Goal: Task Accomplishment & Management: Use online tool/utility

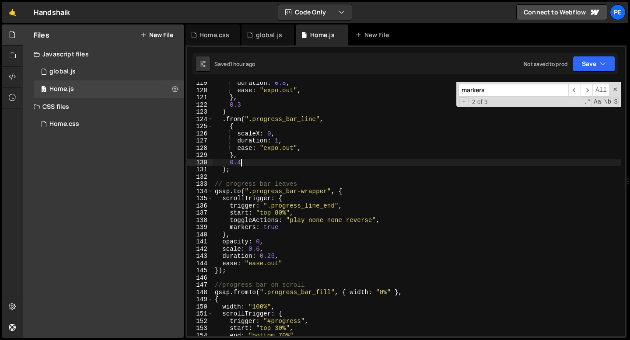
scroll to position [854, 0]
click at [616, 89] on span at bounding box center [615, 89] width 6 height 6
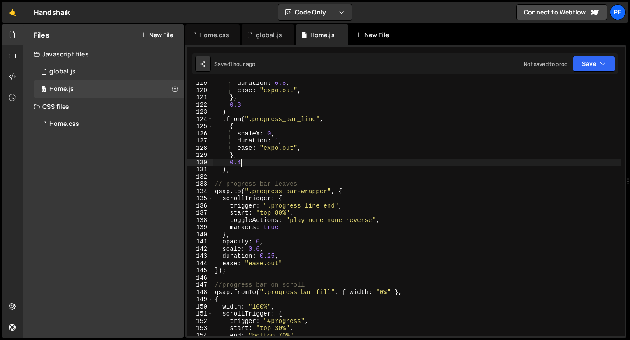
click at [383, 38] on div "New File" at bounding box center [373, 35] width 37 height 9
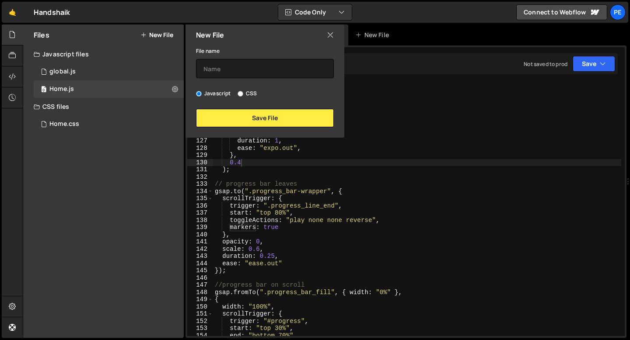
click at [329, 35] on icon at bounding box center [330, 35] width 7 height 10
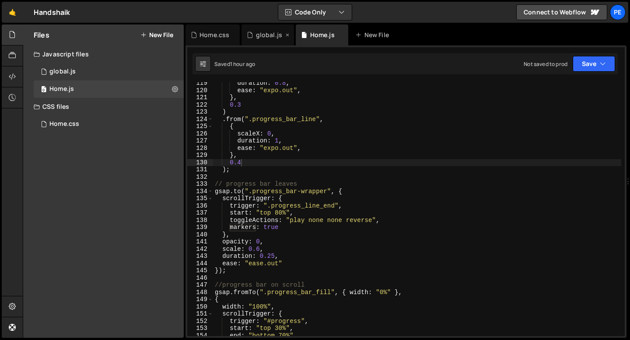
click at [258, 38] on div "global.js" at bounding box center [269, 35] width 26 height 9
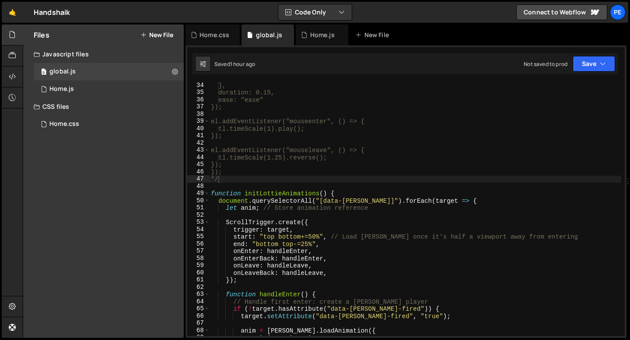
scroll to position [512, 0]
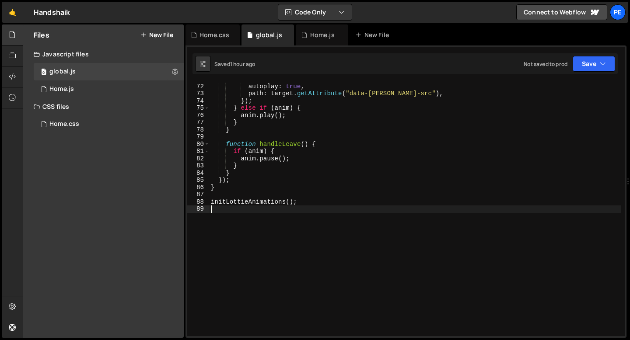
click at [230, 218] on div "loop : true , autoplay : true , path : target . getAttribute ( "data-lottie-src…" at bounding box center [415, 210] width 412 height 268
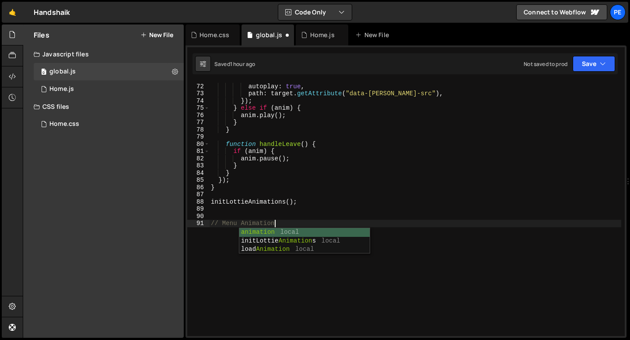
scroll to position [0, 4]
type textarea "// Menu animation"
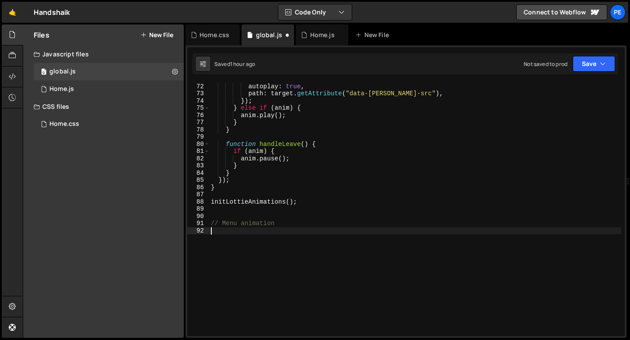
scroll to position [0, 0]
paste textarea "});"
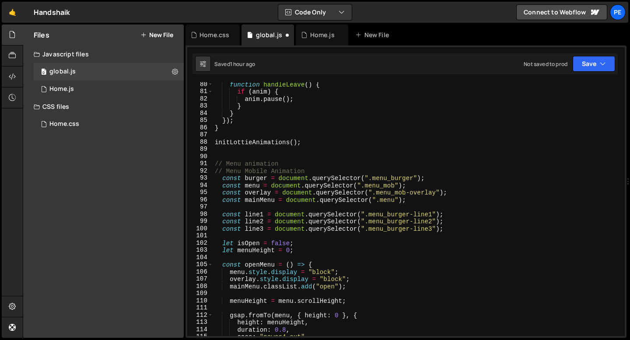
scroll to position [576, 0]
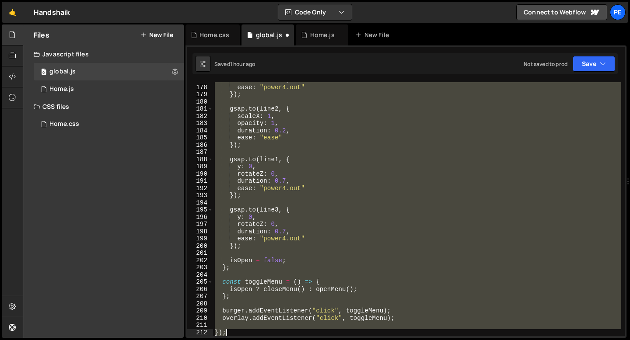
drag, startPoint x: 215, startPoint y: 167, endPoint x: 253, endPoint y: 339, distance: 176.0
click at [253, 339] on div "Hold on a sec... Are you certain you wish to leave this page? Any changes you'v…" at bounding box center [315, 170] width 630 height 340
paste textarea
type textarea "});"
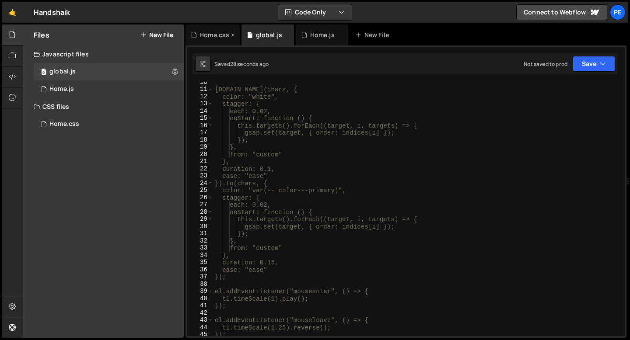
scroll to position [3, 0]
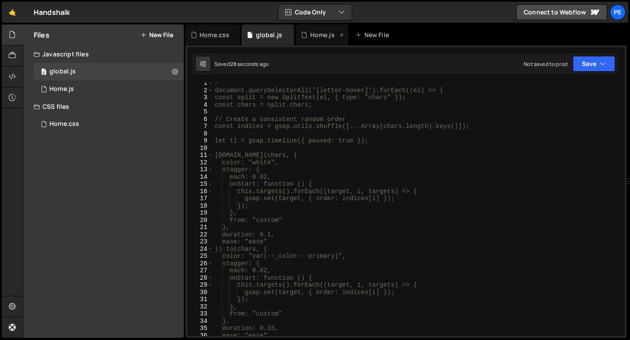
click at [314, 35] on div "Home.js" at bounding box center [322, 35] width 24 height 9
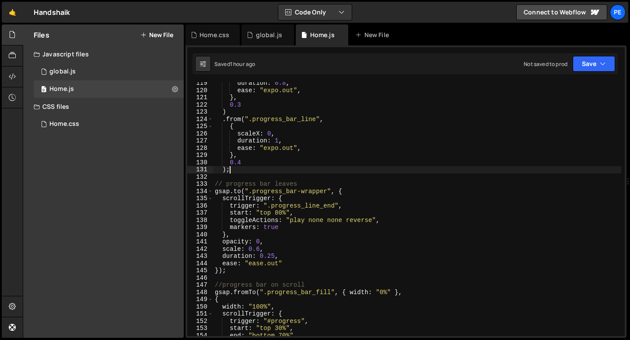
click at [240, 172] on div "duration : 0.8 , ease : "expo.out" , } , 0.3 ) . from ( ".progress_bar_line" , …" at bounding box center [417, 214] width 408 height 268
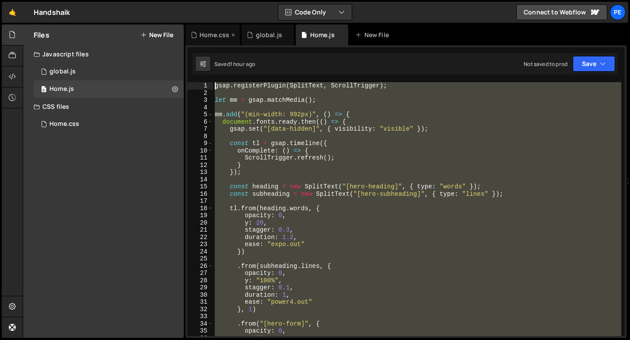
scroll to position [0, 0]
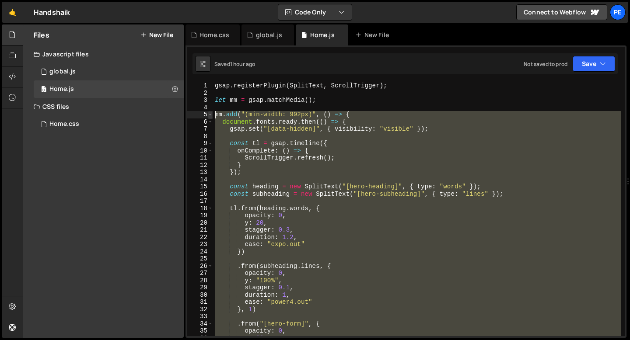
drag, startPoint x: 224, startPoint y: 251, endPoint x: 209, endPoint y: 117, distance: 135.1
click at [209, 117] on div "); 1 2 3 4 5 6 7 8 9 10 11 12 13 14 15 16 17 18 19 20 21 22 23 24 25 26 27 28 2…" at bounding box center [405, 209] width 437 height 254
type textarea "mm.add("(min-width: 992px)", () => { document.fonts.ready.then(() => {"
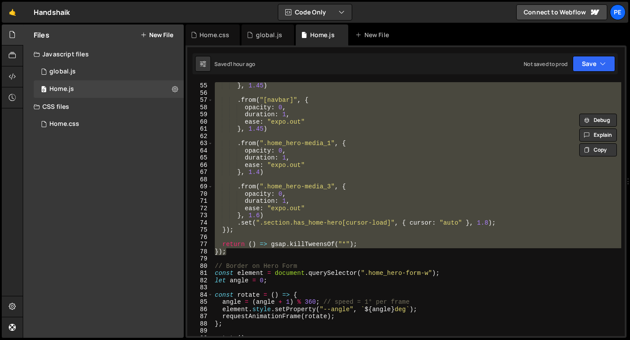
scroll to position [440, 0]
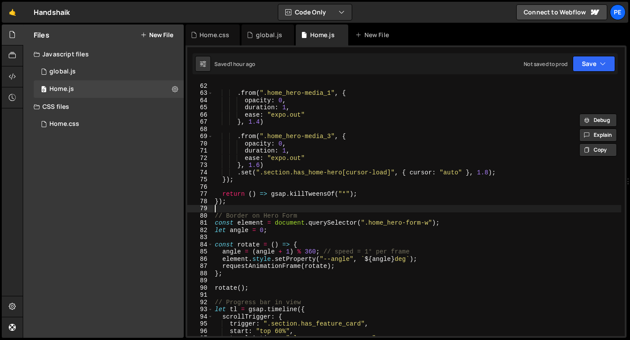
click at [244, 206] on div "} , 1.45 ) . from ( ".home_hero-media_1" , { opacity : 0 , duration : 1 , ease …" at bounding box center [417, 209] width 408 height 268
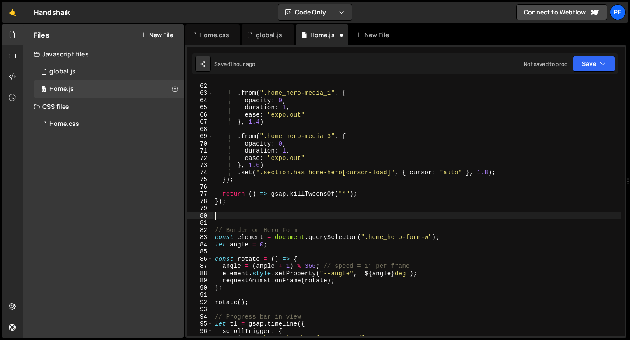
paste textarea "});"
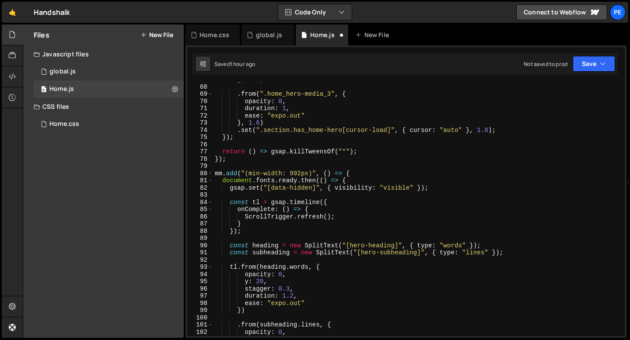
scroll to position [494, 0]
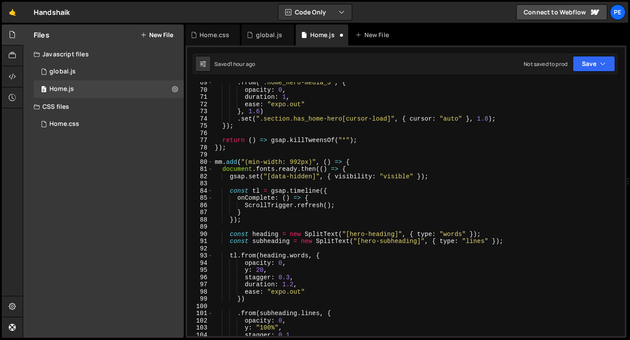
click at [259, 162] on div ". from ( ".home_hero-media_3" , { opacity : 0 , duration : 1 , ease : "expo.out…" at bounding box center [417, 213] width 408 height 268
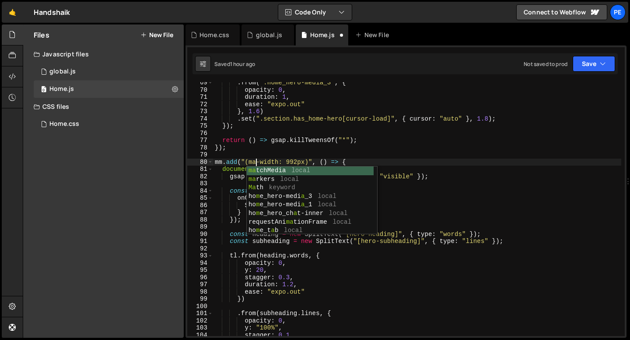
scroll to position [0, 3]
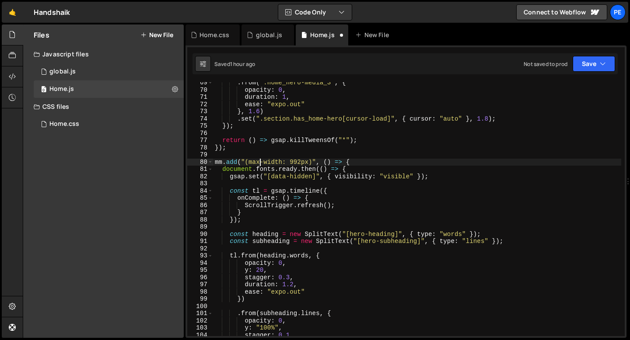
click at [300, 161] on div ". from ( ".home_hero-media_3" , { opacity : 0 , duration : 1 , ease : "expo.out…" at bounding box center [417, 213] width 408 height 268
type textarea "mm.add("(max-width: 991px)", () => {"
click at [306, 160] on div ". from ( ".home_hero-media_3" , { opacity : 0 , duration : 1 , ease : "expo.out…" at bounding box center [417, 213] width 408 height 268
click at [295, 156] on div ". from ( ".home_hero-media_3" , { opacity : 0 , duration : 1 , ease : "expo.out…" at bounding box center [417, 213] width 408 height 268
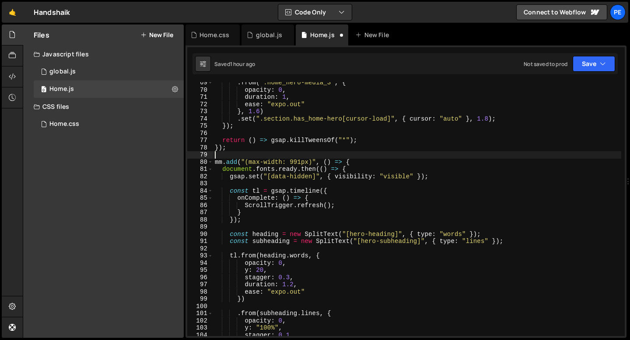
scroll to position [0, 0]
click at [265, 39] on div "global.js" at bounding box center [267, 34] width 52 height 21
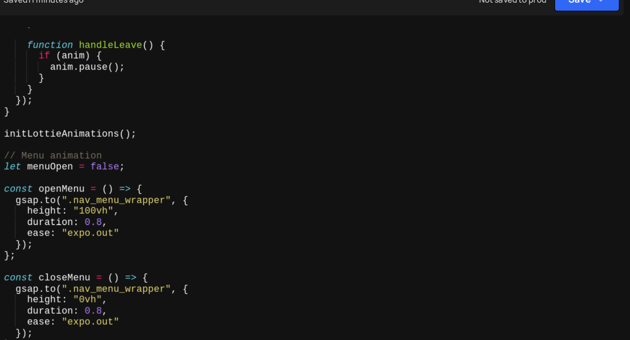
scroll to position [585, 0]
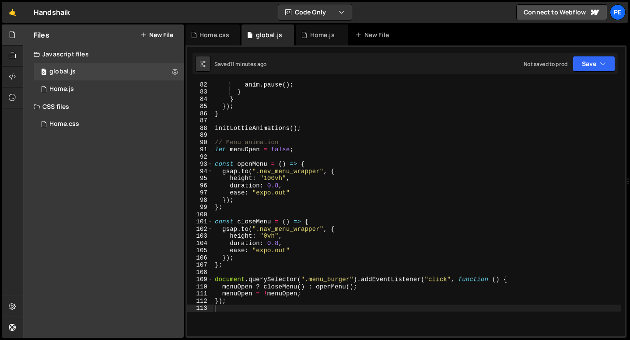
click at [215, 149] on div "anim . pause ( ) ; } } }) ; } initLottieAnimations ( ) ; // Menu animation let …" at bounding box center [417, 215] width 408 height 268
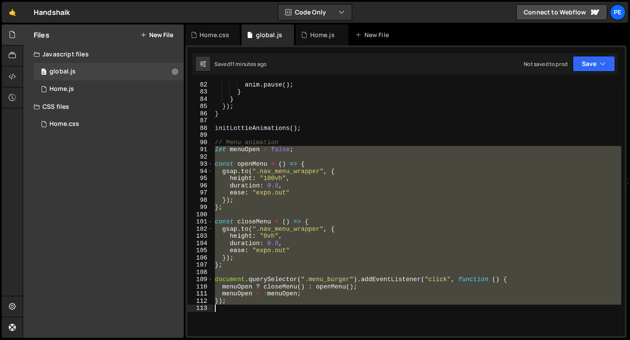
drag, startPoint x: 215, startPoint y: 149, endPoint x: 235, endPoint y: 307, distance: 159.2
click at [235, 307] on div "anim . pause ( ) ; } } }) ; } initLottieAnimations ( ) ; // Menu animation let …" at bounding box center [417, 215] width 408 height 268
type textarea "});"
paste textarea
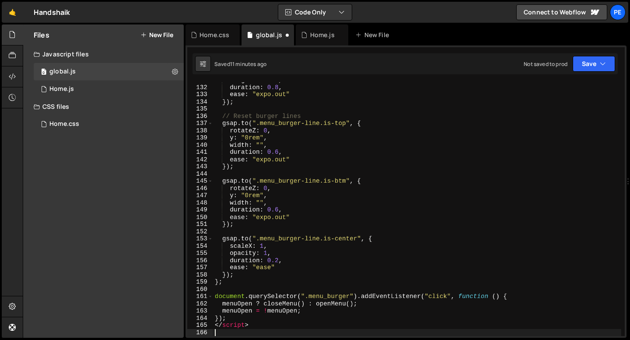
scroll to position [944, 0]
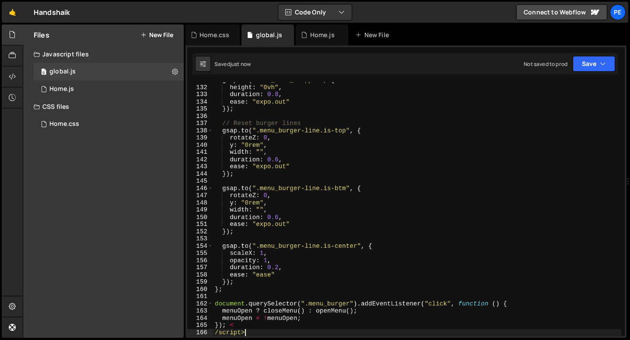
click at [249, 334] on div "gsap . to ( ".nav_menu_wrapper" , { height : "0vh" , duration : 0.8 , ease : "e…" at bounding box center [417, 211] width 408 height 268
type textarea "/script>"
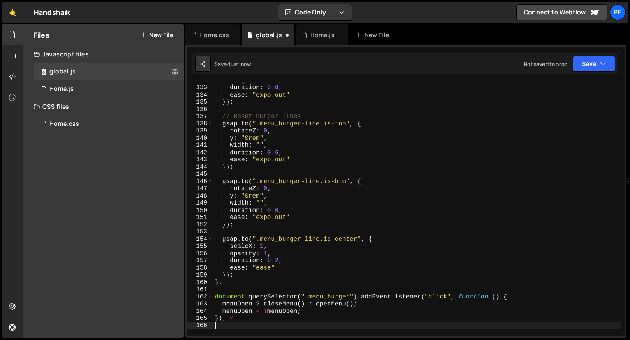
click at [237, 320] on div "height : "0vh" , duration : 0.8 , ease : "expo.out" }) ; // Reset burger lines …" at bounding box center [417, 211] width 408 height 268
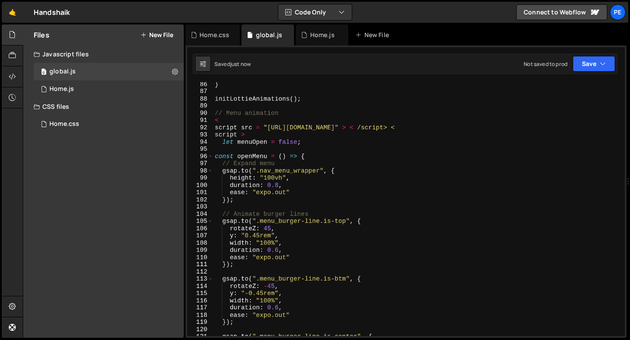
scroll to position [573, 0]
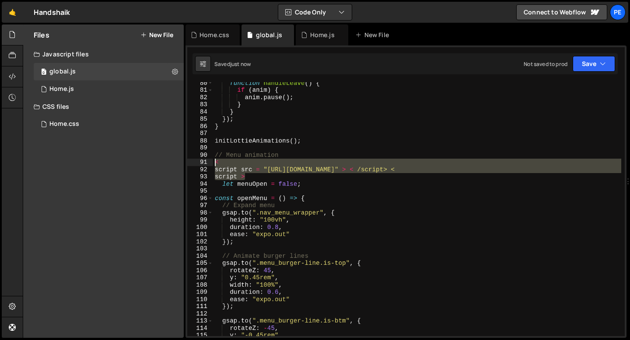
drag, startPoint x: 247, startPoint y: 174, endPoint x: 207, endPoint y: 164, distance: 41.7
click at [207, 164] on div "}); 80 81 82 83 84 85 86 87 88 89 90 91 92 93 94 95 96 97 98 99 100 101 102 103…" at bounding box center [405, 209] width 437 height 254
type textarea "< script src = "https://cdn.jsdelivr.net/npm/gsap@3.12.7/dist/gsap.min.js" > < …"
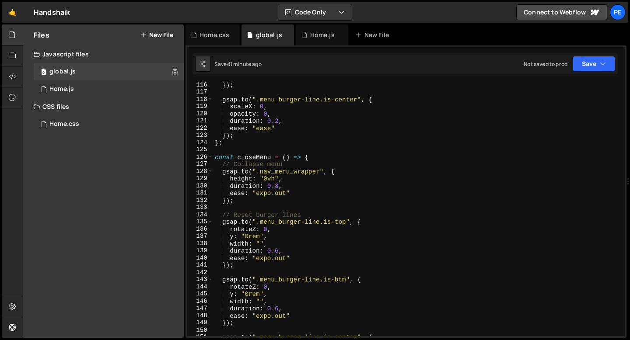
scroll to position [836, 0]
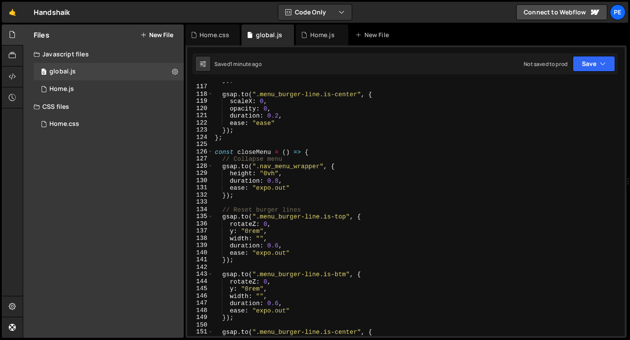
click at [272, 225] on div "}) ; gsap . to ( ".menu_burger-line.is-center" , { scaleX : 0 , opacity : 0 , d…" at bounding box center [417, 210] width 408 height 268
click at [260, 236] on div "}) ; gsap . to ( ".menu_burger-line.is-center" , { scaleX : 0 , opacity : 0 , d…" at bounding box center [417, 210] width 408 height 268
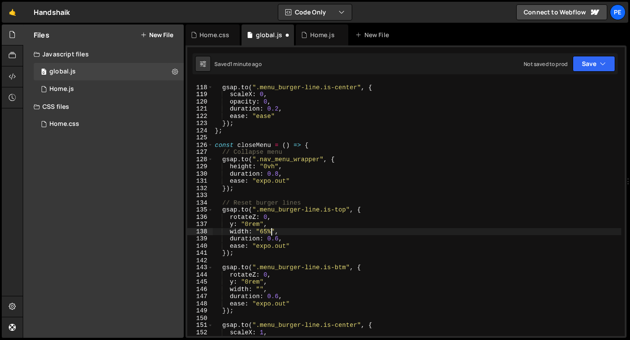
scroll to position [891, 0]
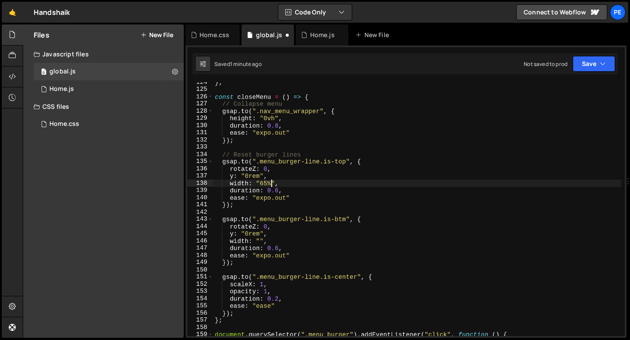
click at [259, 240] on div "} ; const closeMenu = ( ) => { // Collapse menu gsap . to ( ".nav_menu_wrapper"…" at bounding box center [417, 213] width 408 height 268
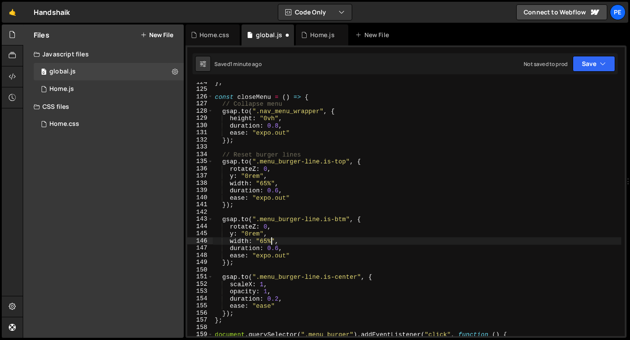
scroll to position [0, 3]
click at [357, 253] on div "} ; const closeMenu = ( ) => { // Collapse menu gsap . to ( ".nav_menu_wrapper"…" at bounding box center [417, 213] width 408 height 268
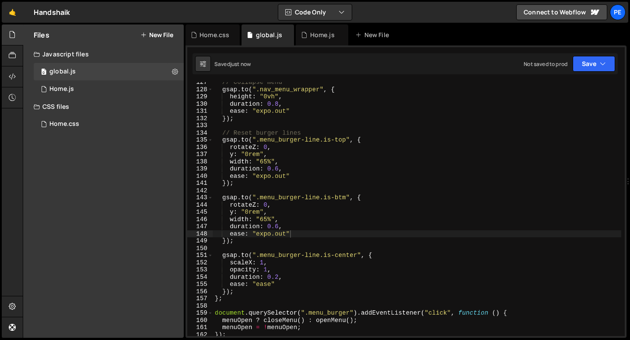
scroll to position [963, 0]
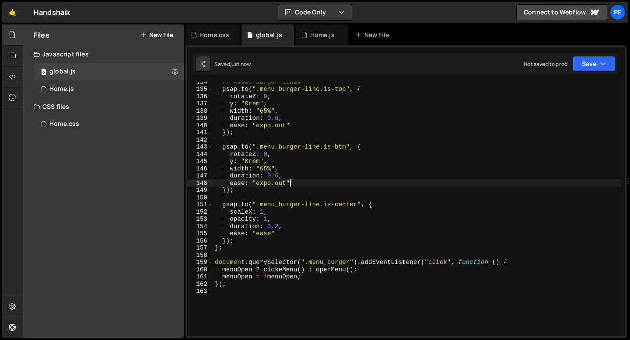
click at [247, 248] on div "// Reset burger lines gsap . to ( ".menu_burger-line.is-top" , { rotateZ : 0 , …" at bounding box center [417, 212] width 408 height 268
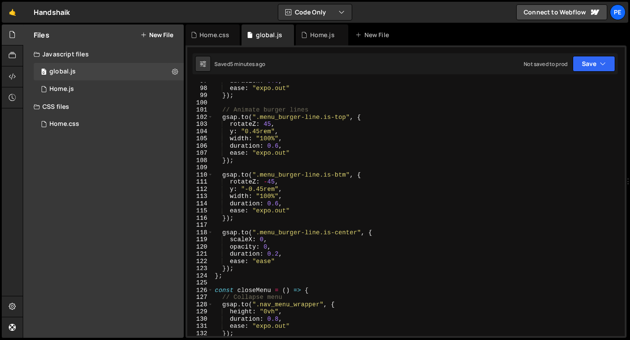
scroll to position [662, 0]
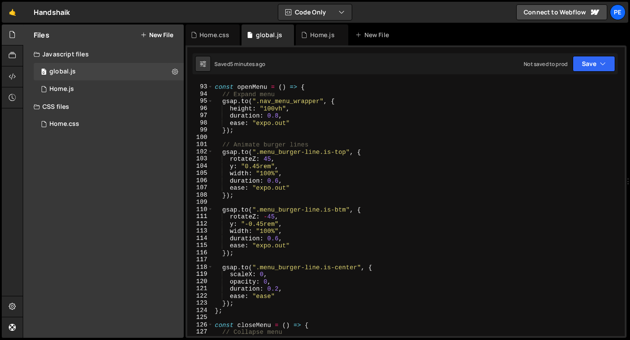
click at [251, 130] on div "const openMenu = ( ) => { // Expand menu gsap . to ( ".nav_menu_wrapper" , { he…" at bounding box center [417, 210] width 408 height 268
type textarea "});"
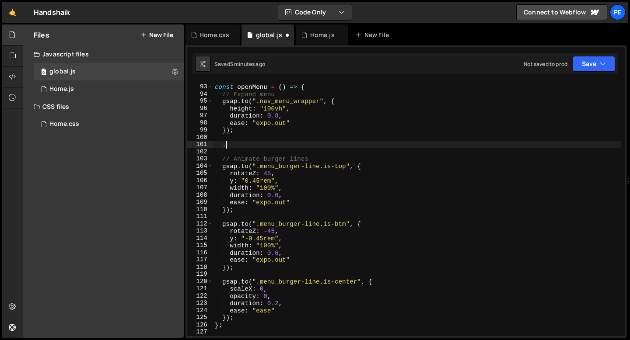
scroll to position [0, 0]
paste textarea "container"
click at [237, 146] on div "const openMenu = ( ) => { // Expand menu gsap . to ( ".nav_menu_wrapper" , { he…" at bounding box center [417, 210] width 408 height 268
type textarea "."
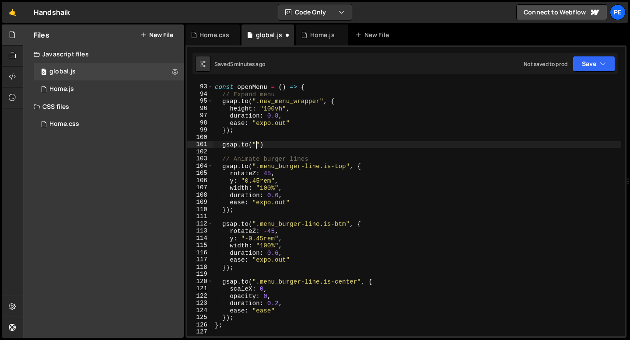
scroll to position [0, 3]
paste textarea "container")"
click at [314, 148] on div "const openMenu = ( ) => { // Expand menu gsap . to ( ".nav_menu_wrapper" , { he…" at bounding box center [417, 210] width 408 height 268
click at [295, 145] on div "const openMenu = ( ) => { // Expand menu gsap . to ( ".nav_menu_wrapper" , { he…" at bounding box center [417, 210] width 408 height 268
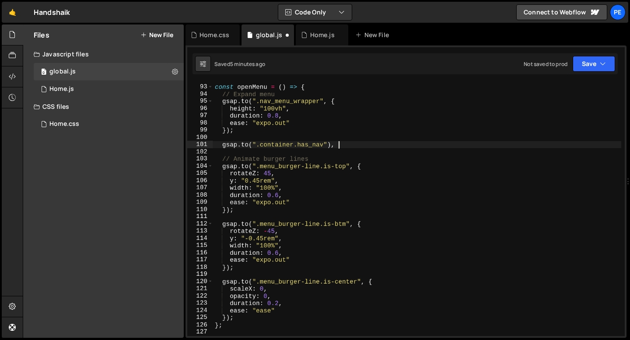
type textarea "gsap.to(".container.has_nav"), {"
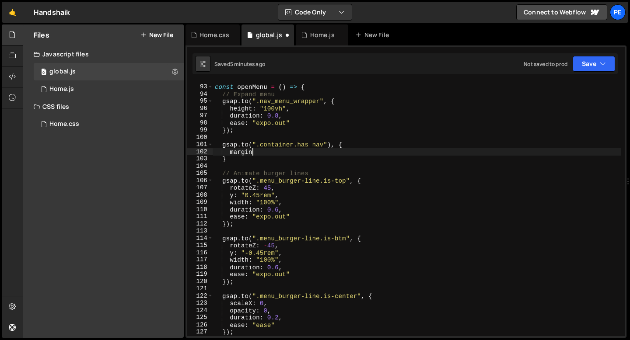
scroll to position [0, 2]
type textarea "m"
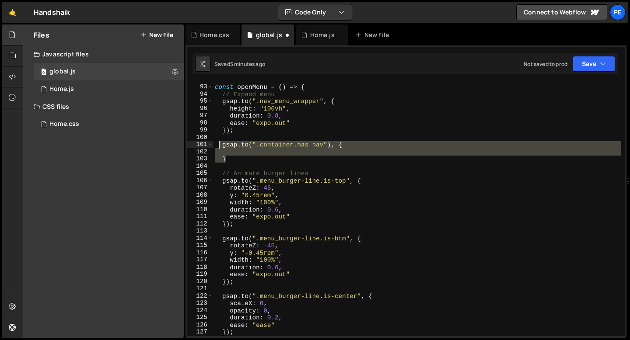
drag, startPoint x: 229, startPoint y: 161, endPoint x: 216, endPoint y: 146, distance: 19.9
click at [216, 146] on div "const openMenu = ( ) => { // Expand menu gsap . to ( ".nav_menu_wrapper" , { he…" at bounding box center [417, 210] width 408 height 268
type textarea "gsap.to(".container.has_nav"), {"
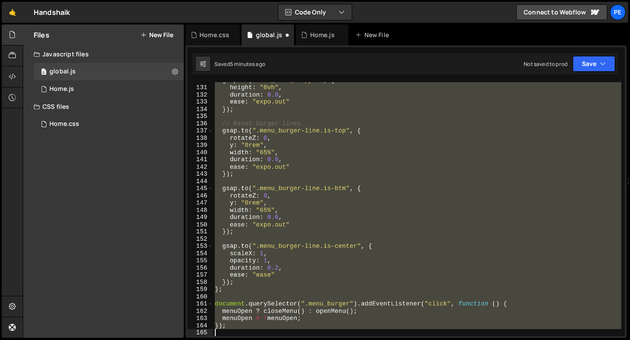
scroll to position [936, 0]
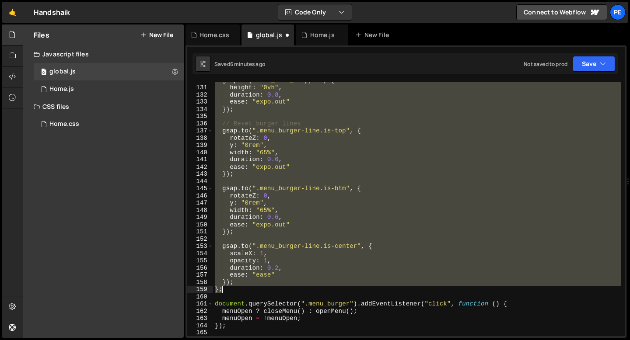
drag, startPoint x: 215, startPoint y: 87, endPoint x: 251, endPoint y: 290, distance: 206.0
click at [251, 290] on div "gsap . to ( ".nav_menu_wrapper" , { height : "0vh" , duration : 0.8 , ease : "e…" at bounding box center [417, 211] width 408 height 268
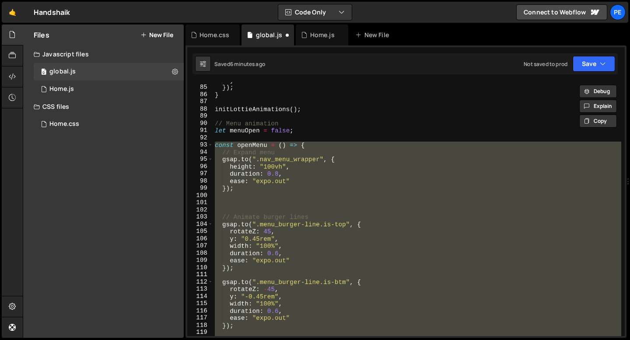
scroll to position [577, 0]
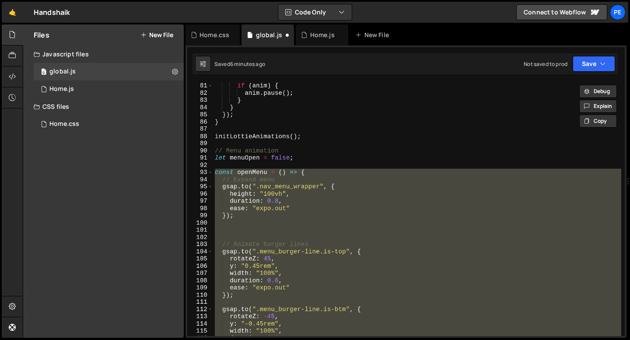
click at [216, 157] on div "if ( anim ) { anim . pause ( ) ; } } }) ; } initLottieAnimations ( ) ; // Menu …" at bounding box center [417, 216] width 408 height 268
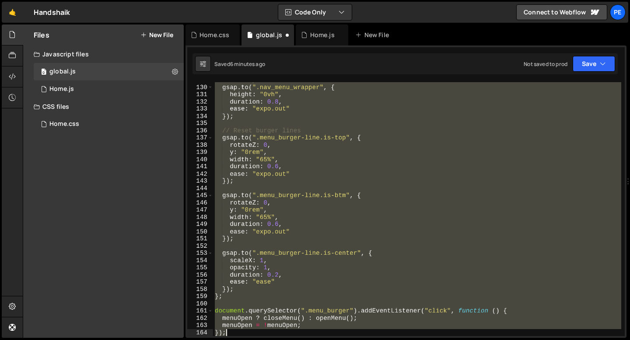
scroll to position [936, 0]
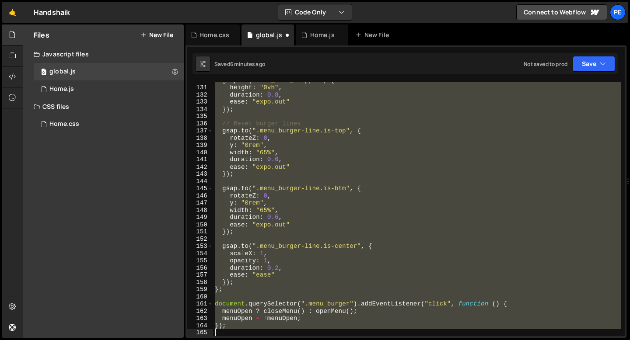
drag, startPoint x: 215, startPoint y: 149, endPoint x: 247, endPoint y: 330, distance: 183.8
click at [247, 330] on div "gsap . to ( ".nav_menu_wrapper" , { height : "0vh" , duration : 0.8 , ease : "e…" at bounding box center [417, 211] width 408 height 268
paste textarea
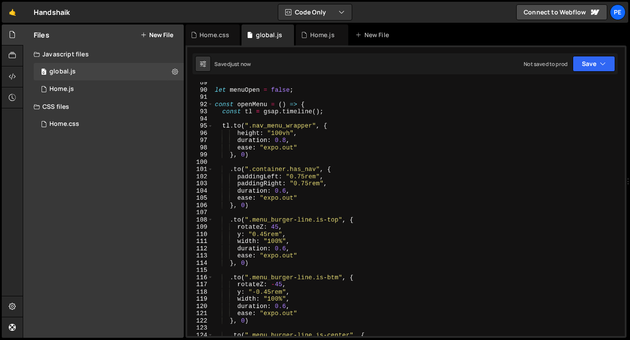
scroll to position [554, 0]
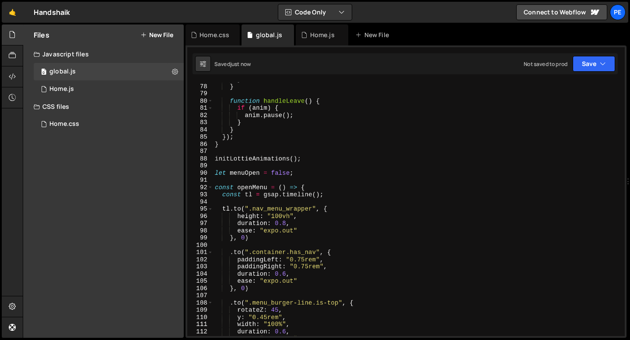
click at [215, 172] on div "} } function handleLeave ( ) { if ( anim ) { anim . pause ( ) ; } } }) ; } init…" at bounding box center [417, 210] width 408 height 268
type textarea "let menuOpen = false;"
click at [233, 182] on div "} } function handleLeave ( ) { if ( anim ) { anim . pause ( ) ; } } }) ; } init…" at bounding box center [417, 210] width 408 height 268
click at [215, 189] on div "} } function handleLeave ( ) { if ( anim ) { anim . pause ( ) ; } } }) ; } init…" at bounding box center [417, 210] width 408 height 268
click at [215, 175] on div "} } function handleLeave ( ) { if ( anim ) { anim . pause ( ) ; } } }) ; } init…" at bounding box center [417, 210] width 408 height 268
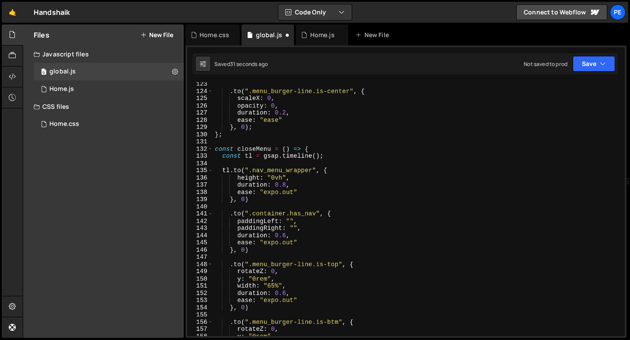
scroll to position [930, 0]
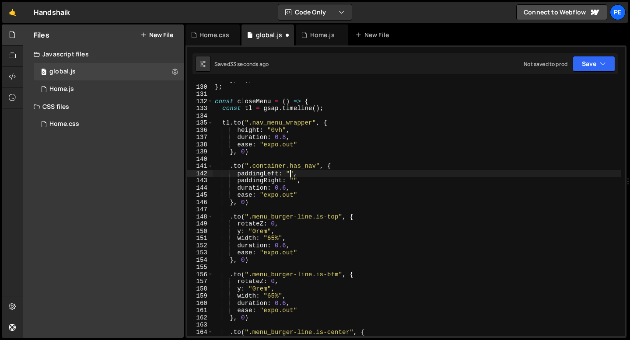
click at [288, 171] on div "} , 0 ) ; } ; const closeMenu = ( ) => { const tl = gsap . timeline ( ) ; tl . …" at bounding box center [417, 210] width 408 height 268
click at [292, 181] on div "} , 0 ) ; } ; const closeMenu = ( ) => { const tl = gsap . timeline ( ) ; tl . …" at bounding box center [417, 210] width 408 height 268
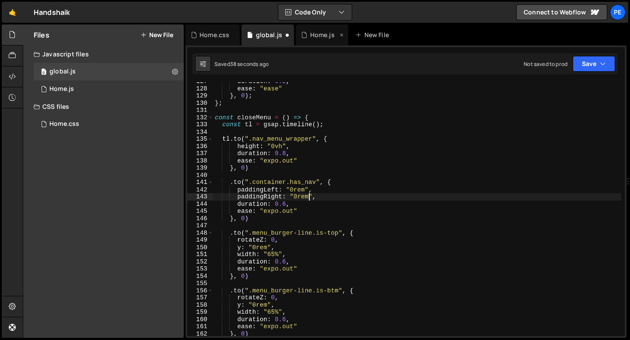
scroll to position [913, 0]
click at [272, 171] on div "duration : 0.2 , ease : "ease" } , 0 ) ; } ; const closeMenu = ( ) => { const t…" at bounding box center [417, 212] width 408 height 268
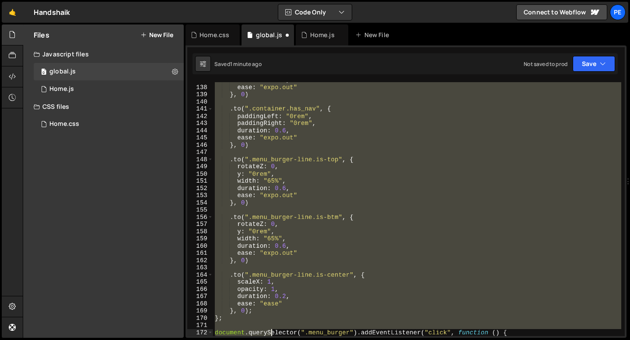
scroll to position [1016, 0]
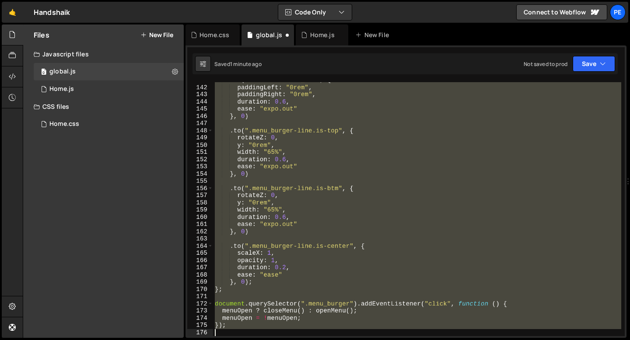
drag, startPoint x: 216, startPoint y: 132, endPoint x: 274, endPoint y: 333, distance: 208.8
click at [273, 333] on div ". to ( ".container.has_nav" , { paddingLeft : "0rem" , paddingRight : "0rem" , …" at bounding box center [417, 211] width 408 height 268
paste textarea
type textarea "});"
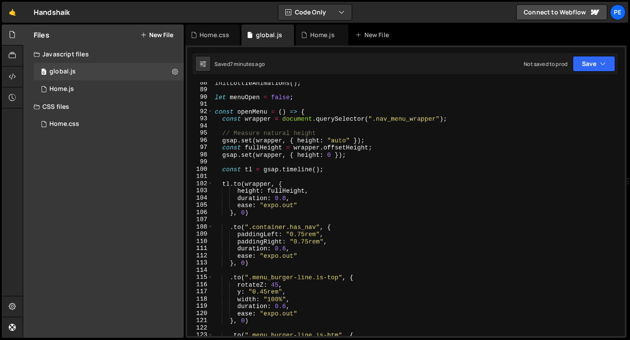
scroll to position [606, 0]
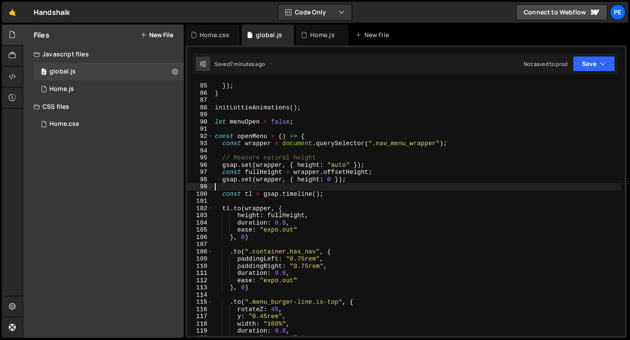
click at [253, 188] on div "}) ; } initLottieAnimations ( ) ; let menuOpen = false ; const openMenu = ( ) =…" at bounding box center [417, 216] width 408 height 268
click at [280, 153] on div "}) ; } initLottieAnimations ( ) ; let menuOpen = false ; const openMenu = ( ) =…" at bounding box center [417, 216] width 408 height 268
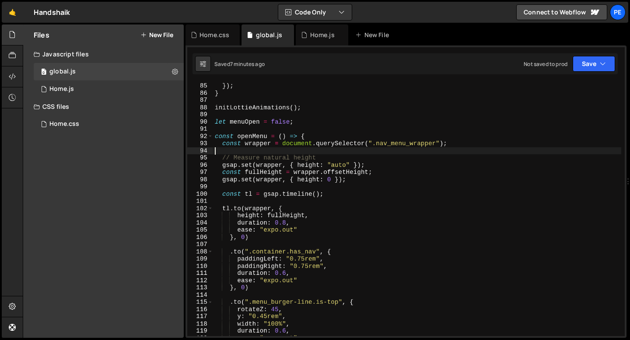
click at [254, 132] on div "}) ; } initLottieAnimations ( ) ; let menuOpen = false ; const openMenu = ( ) =…" at bounding box center [417, 216] width 408 height 268
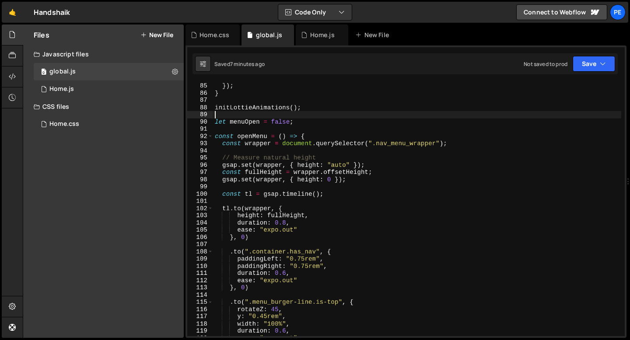
click at [231, 117] on div "}) ; } initLottieAnimations ( ) ; let menuOpen = false ; const openMenu = ( ) =…" at bounding box center [417, 216] width 408 height 268
click at [308, 39] on div "Home.js" at bounding box center [322, 34] width 52 height 21
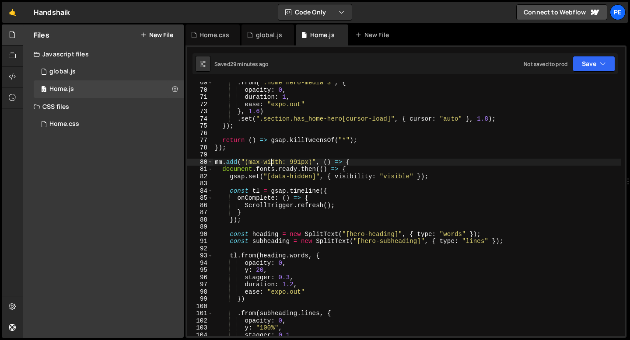
click at [272, 163] on div ". from ( ".home_hero-media_3" , { opacity : 0 , duration : 1 , ease : "expo.out…" at bounding box center [417, 213] width 408 height 268
click at [272, 162] on div ". from ( ".home_hero-media_3" , { opacity : 0 , duration : 1 , ease : "expo.out…" at bounding box center [417, 213] width 408 height 268
type textarea "mm.add("(max-width: 991px)", () => { document.fonts.ready.then(() => {"
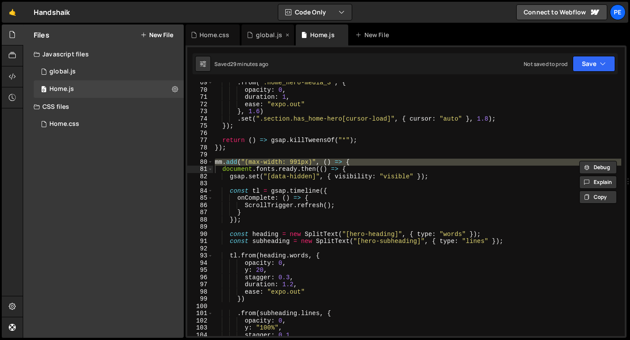
click at [258, 34] on div "global.js" at bounding box center [269, 35] width 26 height 9
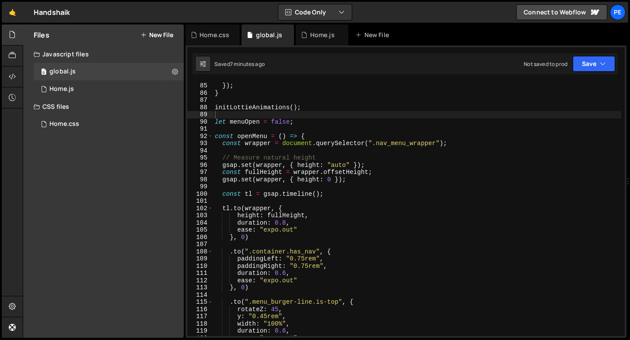
click at [227, 117] on div "}) ; } initLottieAnimations ( ) ; let menuOpen = false ; const openMenu = ( ) =…" at bounding box center [417, 216] width 408 height 268
paste textarea "mm.add("(max-width: 991px)", () => {"
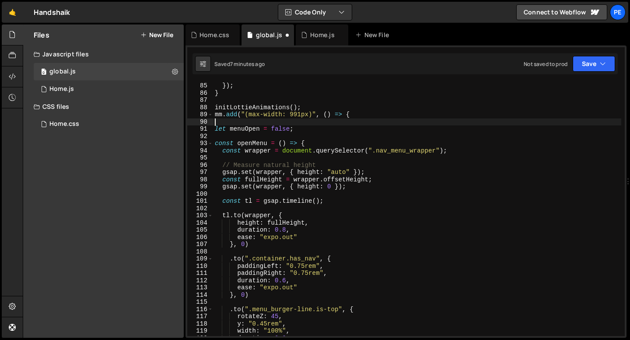
click at [354, 116] on div "}) ; } initLottieAnimations ( ) ; mm . add ( "(max-width: 991px)" , ( ) => { le…" at bounding box center [417, 216] width 408 height 268
type textarea "mm.add("(max-width: 991px)", () => {"
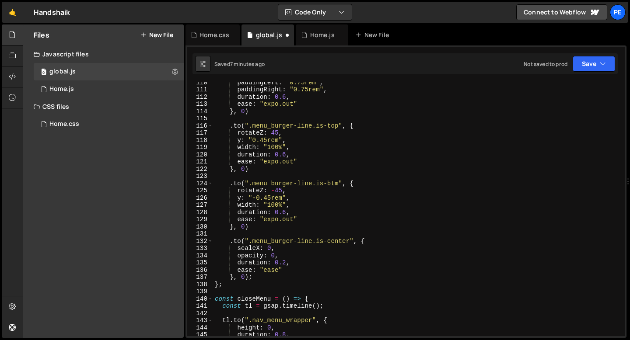
scroll to position [1197, 0]
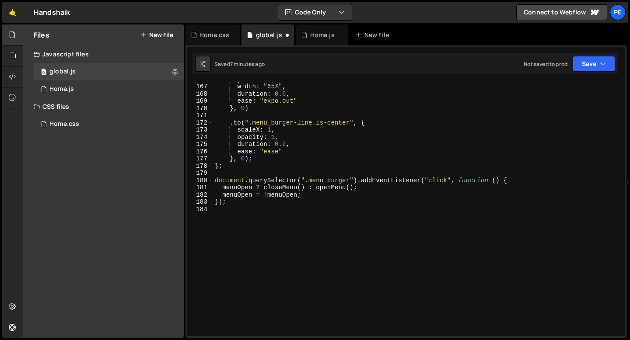
click at [242, 212] on div "y : "0rem" , width : "65%" , duration : 0.6 , ease : "expo.out" } , 0 ) . to ( …" at bounding box center [417, 210] width 408 height 268
type textarea ")"
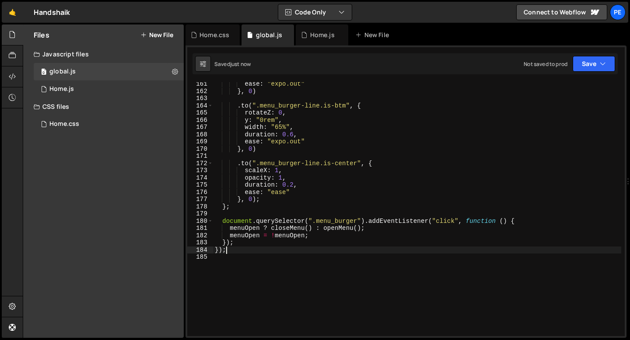
scroll to position [973, 0]
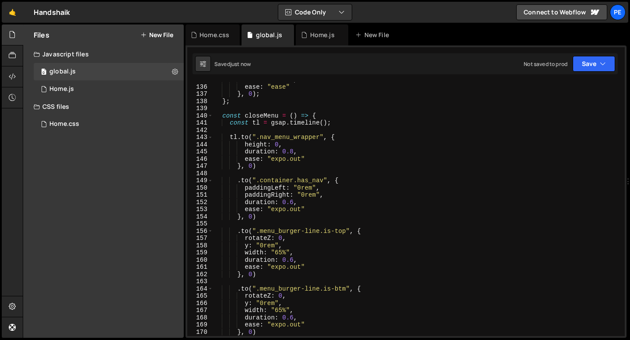
type textarea "});"
click at [308, 39] on div "Home.js" at bounding box center [322, 34] width 52 height 21
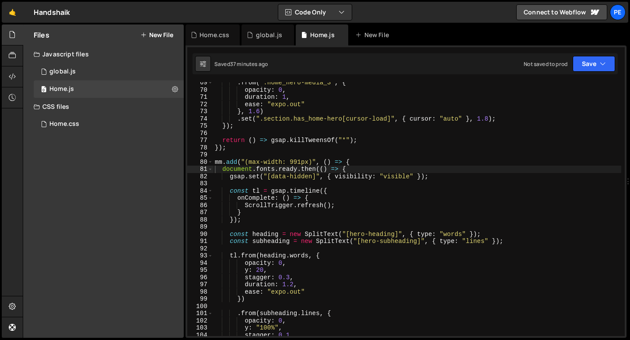
type textarea "}, 1.6)"
click at [371, 110] on div ". from ( ".home_hero-media_3" , { opacity : 0 , duration : 1 , ease : "expo.out…" at bounding box center [417, 213] width 408 height 268
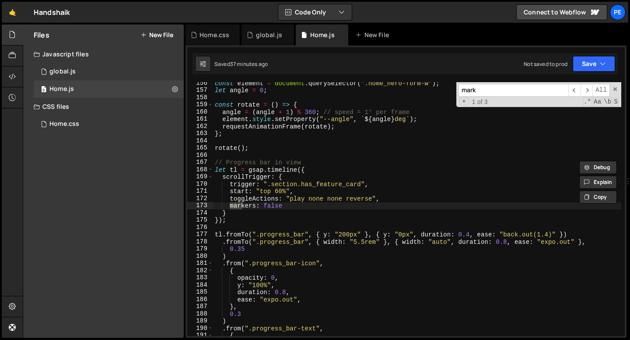
scroll to position [1121, 0]
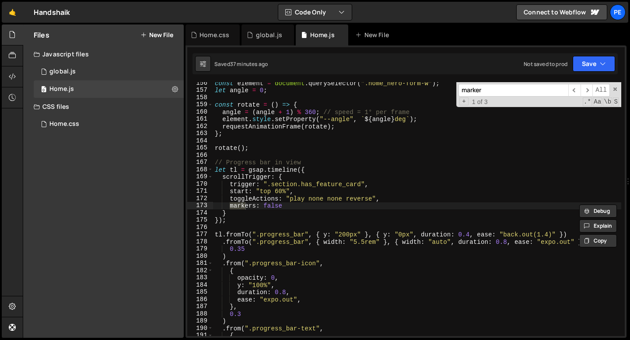
type input "markers"
click at [589, 91] on span "​" at bounding box center [586, 90] width 12 height 13
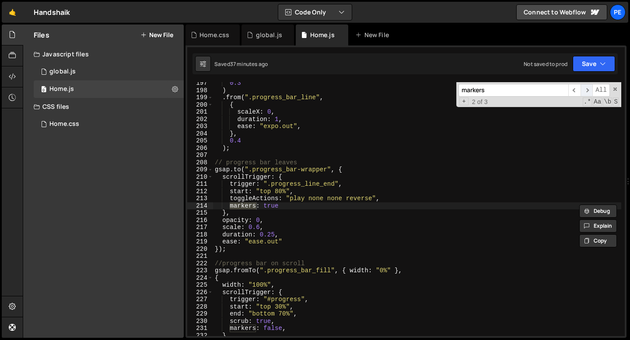
scroll to position [1417, 0]
click at [272, 207] on div "0.3 ) . from ( ".progress_bar_line" , { scaleX : 0 , duration : 1 , ease : "exp…" at bounding box center [417, 214] width 408 height 268
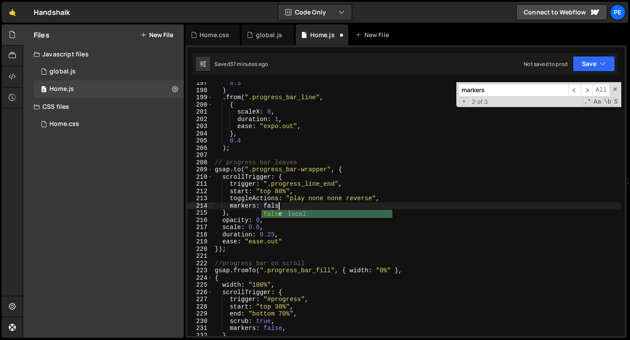
scroll to position [0, 4]
click at [220, 143] on div "0.3 ) . from ( ".progress_bar_line" , { scaleX : 0 , duration : 1 , ease : "exp…" at bounding box center [417, 214] width 408 height 268
type textarea "0.4"
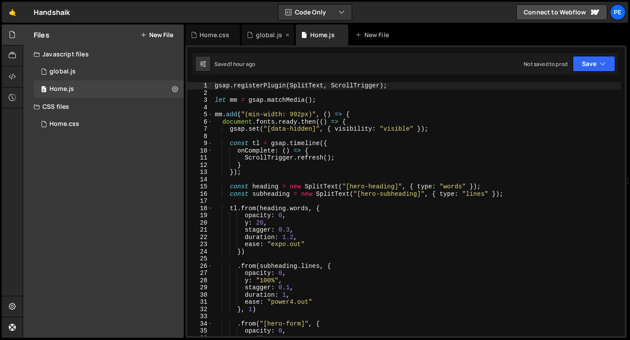
click at [261, 37] on div "global.js" at bounding box center [269, 35] width 26 height 9
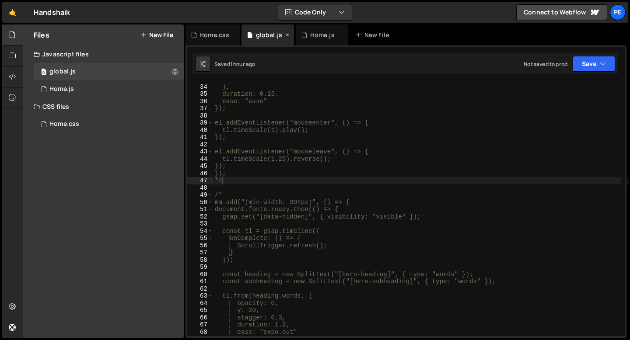
scroll to position [237, 0]
click at [12, 38] on icon at bounding box center [12, 35] width 7 height 10
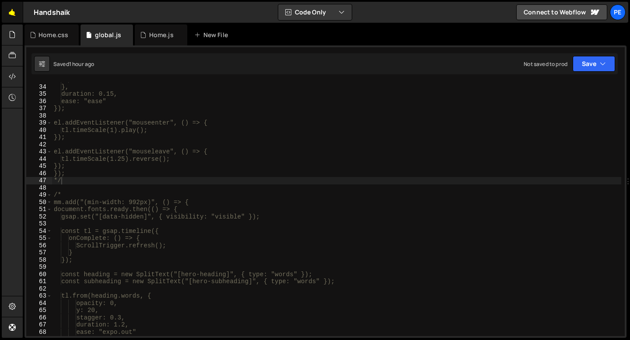
click at [13, 13] on link "🤙" at bounding box center [12, 12] width 21 height 21
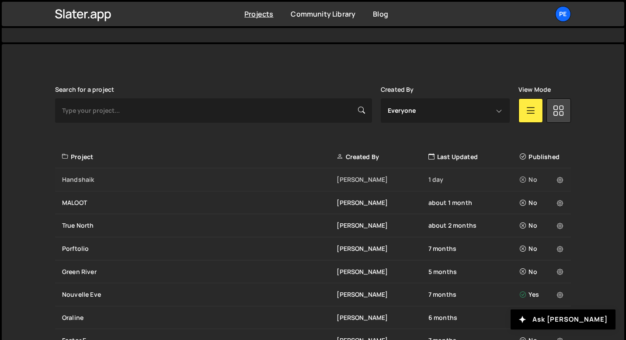
scroll to position [216, 0]
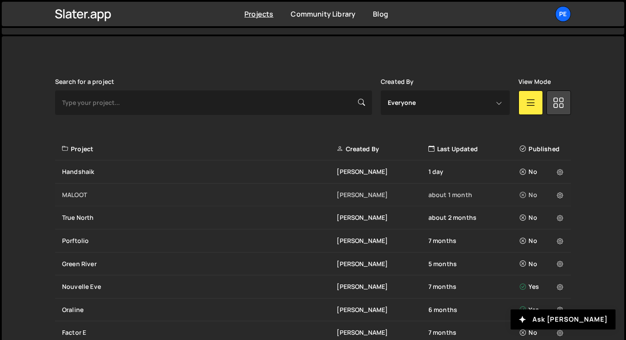
click at [94, 192] on div "MALOOT" at bounding box center [199, 195] width 275 height 9
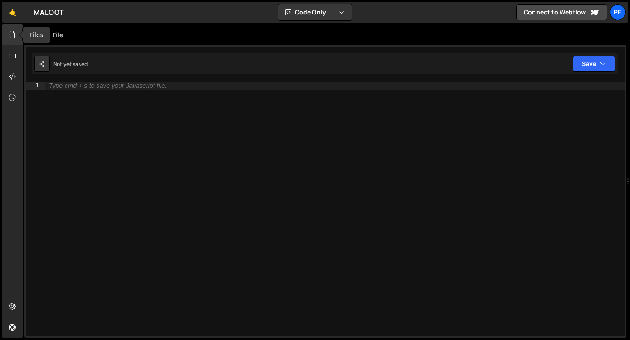
click at [12, 42] on div at bounding box center [12, 34] width 21 height 21
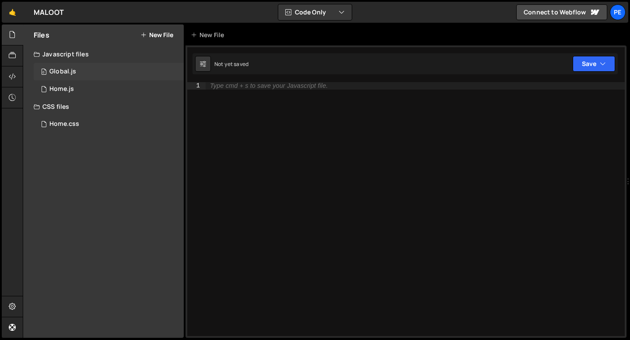
click at [71, 70] on div "Global.js" at bounding box center [62, 72] width 27 height 8
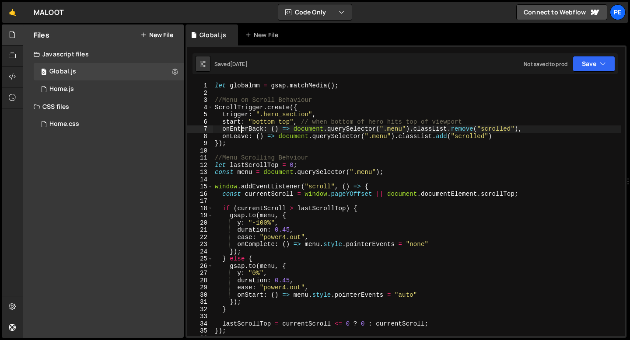
click at [239, 127] on div "let globalmm = gsap . matchMedia ( ) ; //Menu on Scroll Behaviour ScrollTrigger…" at bounding box center [417, 216] width 408 height 268
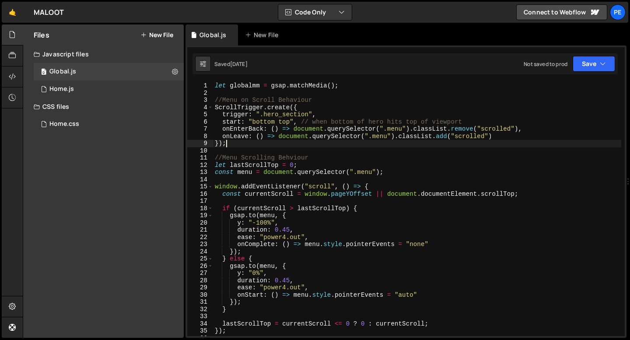
click at [240, 146] on div "let globalmm = gsap . matchMedia ( ) ; //Menu on Scroll Behaviour ScrollTrigger…" at bounding box center [417, 216] width 408 height 268
type textarea "});"
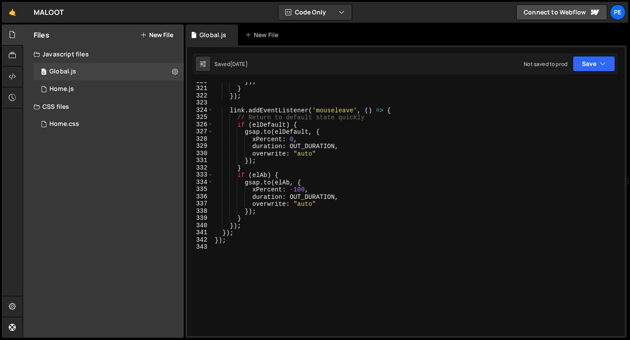
scroll to position [2336, 0]
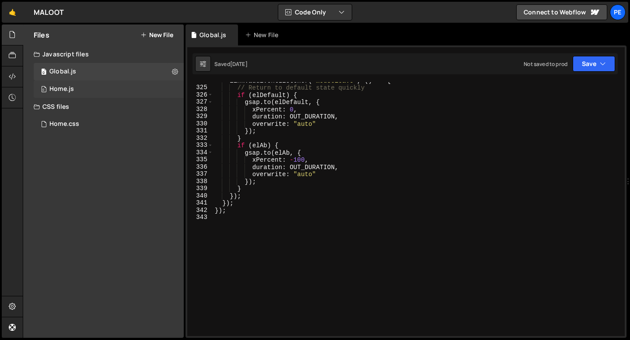
click at [88, 95] on div "0 Home.js 0" at bounding box center [109, 88] width 150 height 17
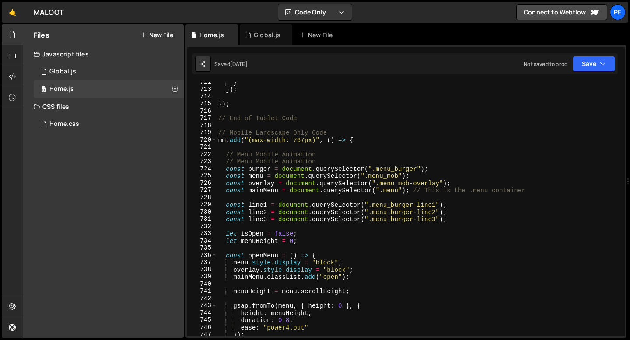
scroll to position [5133, 0]
click at [227, 152] on div "} }) ; }) ; // End of Tablet Code // Mobile Landscape Only Code mm . add ( "(ma…" at bounding box center [418, 213] width 404 height 268
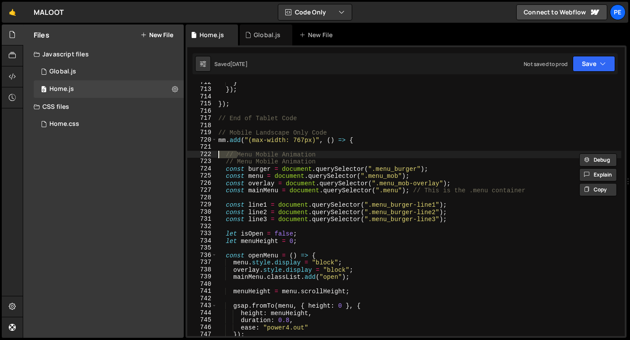
click at [227, 152] on div "} }) ; }) ; // End of Tablet Code // Mobile Landscape Only Code mm . add ( "(ma…" at bounding box center [418, 213] width 404 height 268
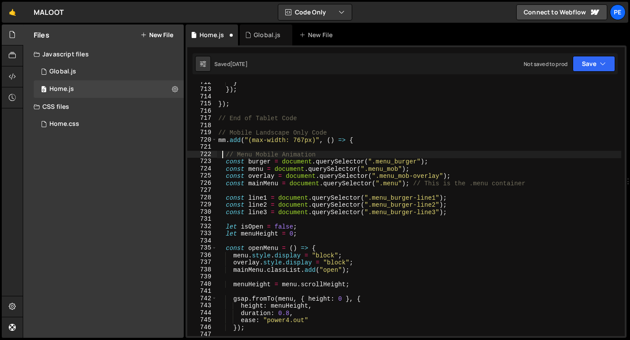
click at [220, 156] on div "} }) ; }) ; // End of Tablet Code // Mobile Landscape Only Code mm . add ( "(ma…" at bounding box center [418, 213] width 404 height 268
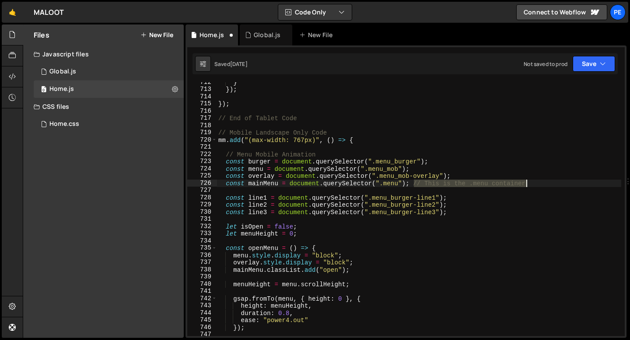
drag, startPoint x: 413, startPoint y: 185, endPoint x: 550, endPoint y: 183, distance: 136.4
click at [550, 183] on div "} }) ; }) ; // End of Tablet Code // Mobile Landscape Only Code mm . add ( "(ma…" at bounding box center [418, 213] width 404 height 268
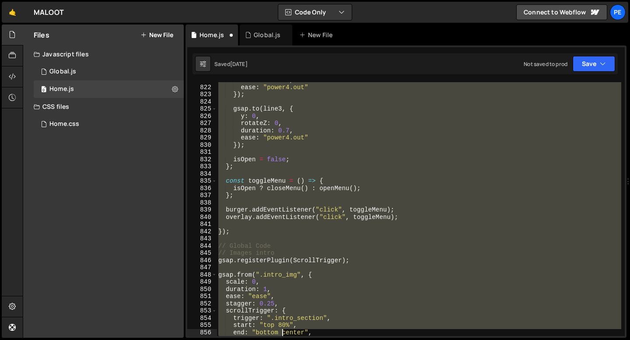
scroll to position [5951, 0]
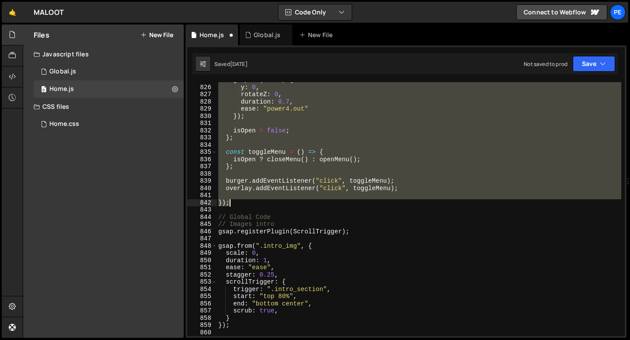
drag, startPoint x: 225, startPoint y: 113, endPoint x: 250, endPoint y: 203, distance: 93.5
click at [250, 203] on div "gsap . to ( line3 , { y : 0 , rotateZ : 0 , duration : 0.7 , ease : "power4.out…" at bounding box center [418, 211] width 404 height 268
type textarea "});"
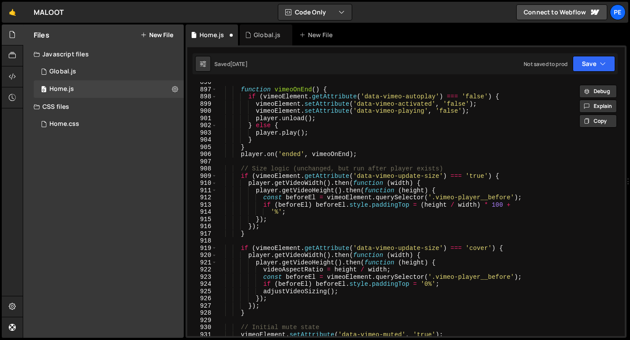
scroll to position [6545, 0]
